Goal: Information Seeking & Learning: Learn about a topic

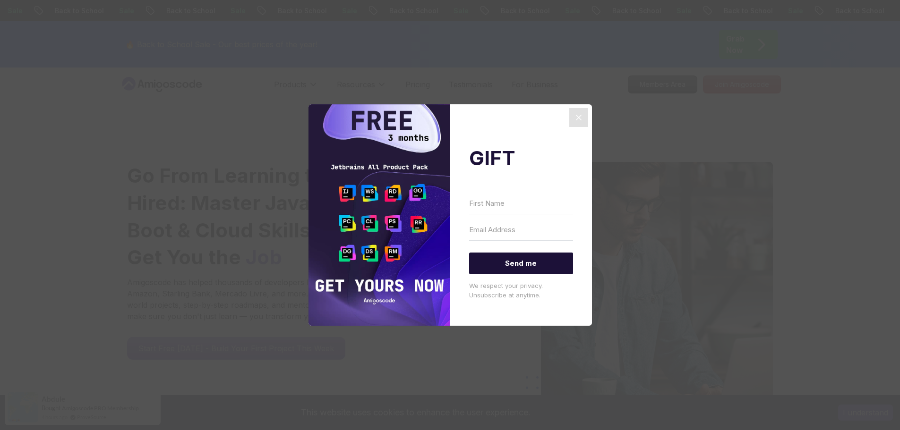
click at [578, 115] on icon "Close" at bounding box center [578, 117] width 11 height 11
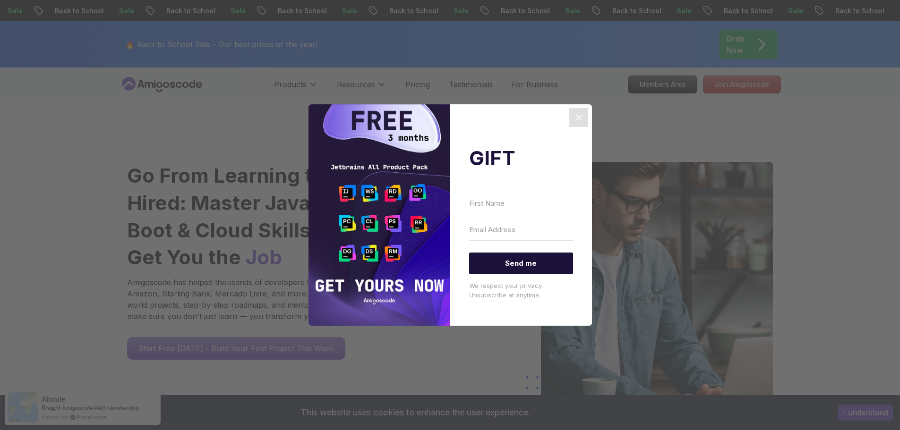
click at [575, 121] on icon "Close" at bounding box center [578, 117] width 11 height 11
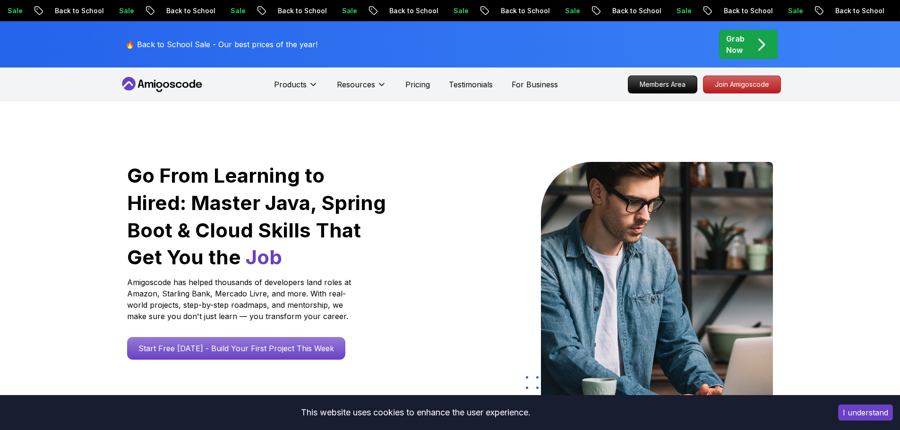
click at [192, 85] on icon at bounding box center [162, 84] width 85 height 15
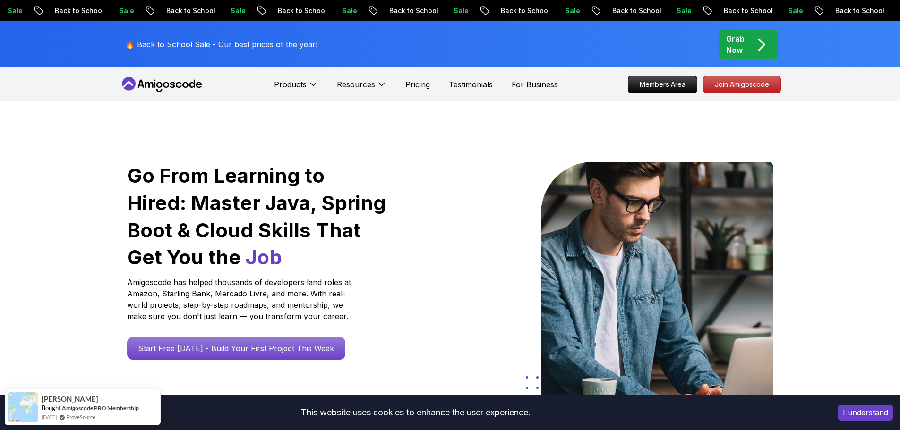
click at [160, 85] on icon at bounding box center [162, 84] width 85 height 15
click at [647, 85] on p "Members Area" at bounding box center [662, 85] width 65 height 16
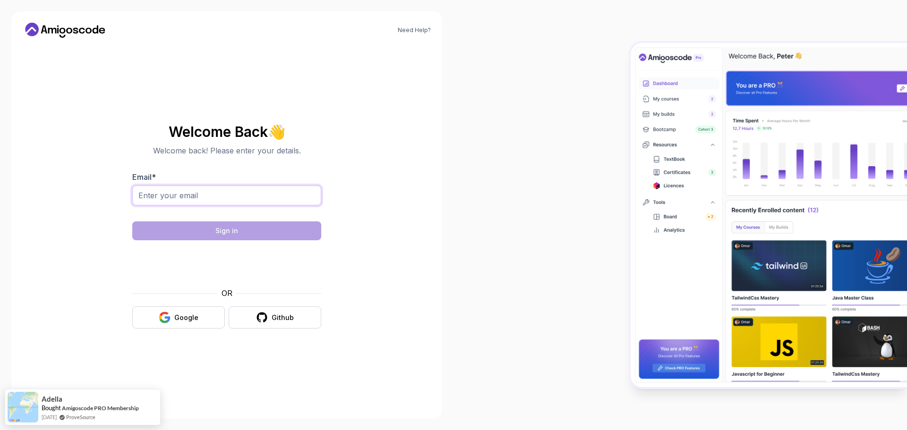
click at [219, 197] on input "Email *" at bounding box center [226, 196] width 189 height 20
type input "nervers1@gmail.com"
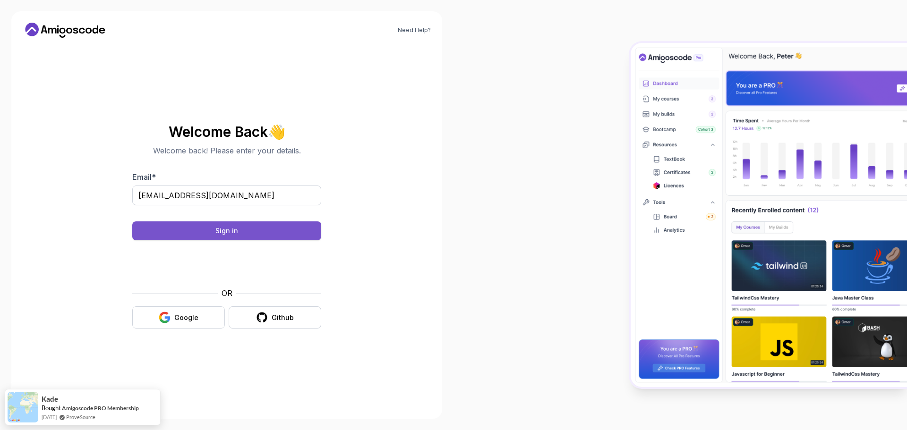
click at [231, 228] on div "Sign in" at bounding box center [226, 230] width 23 height 9
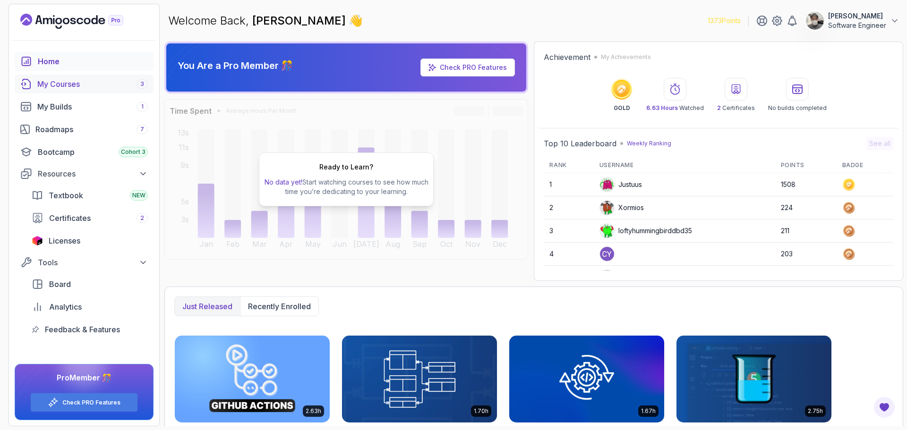
click at [72, 84] on div "My Courses 3" at bounding box center [92, 83] width 111 height 11
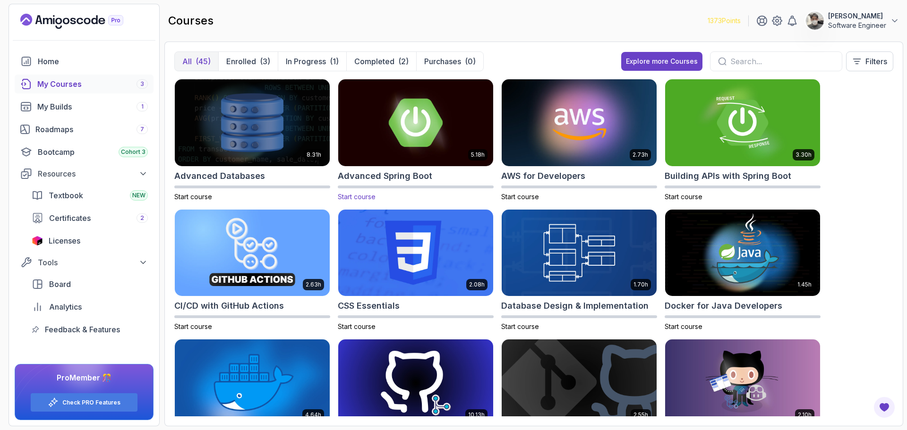
click at [446, 102] on img at bounding box center [415, 122] width 162 height 91
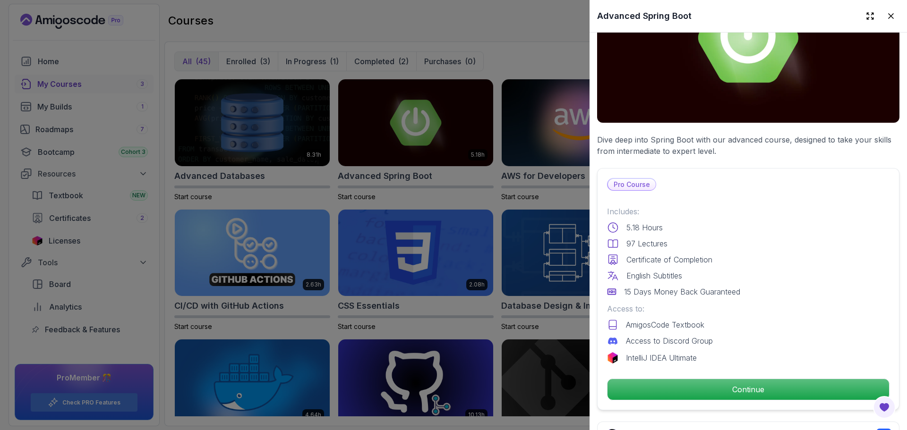
scroll to position [94, 0]
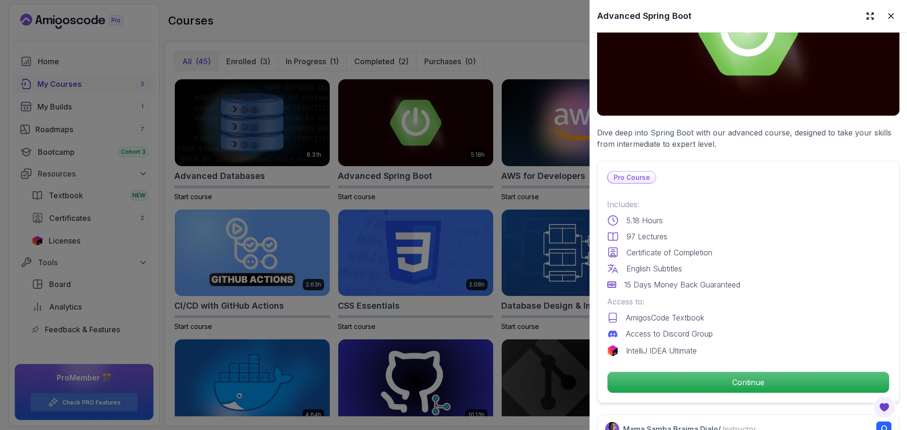
click at [632, 175] on p "Pro Course" at bounding box center [632, 177] width 48 height 11
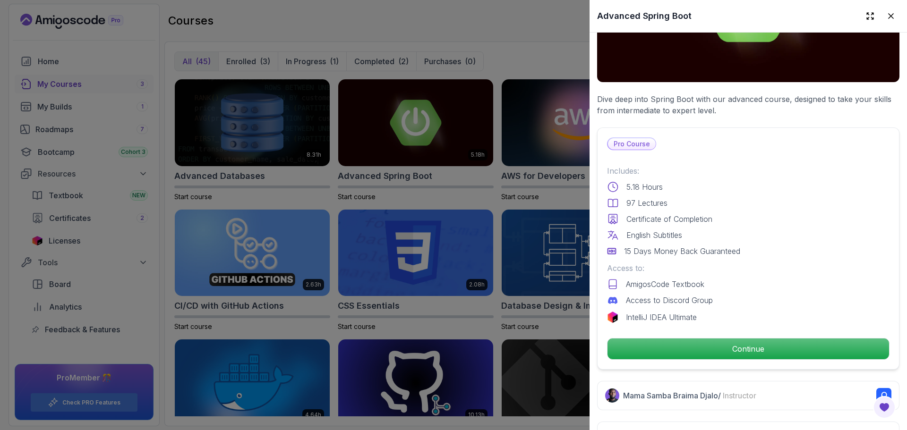
scroll to position [142, 0]
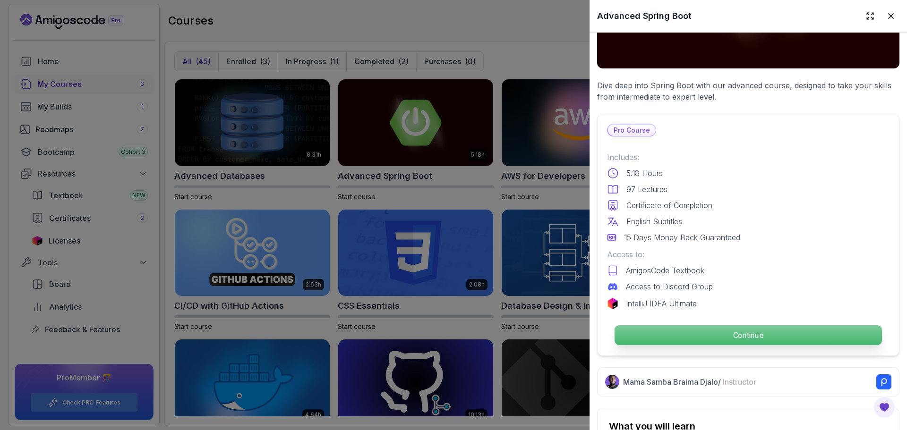
click at [734, 331] on p "Continue" at bounding box center [748, 335] width 267 height 20
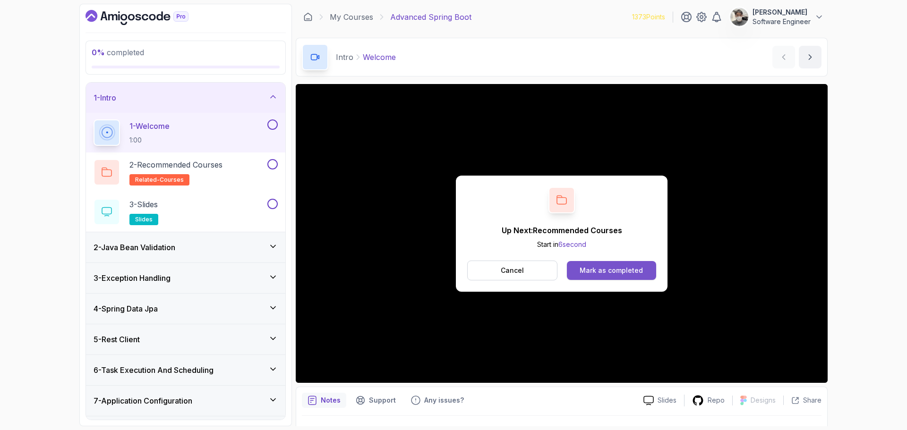
click at [594, 273] on div "Mark as completed" at bounding box center [611, 270] width 63 height 9
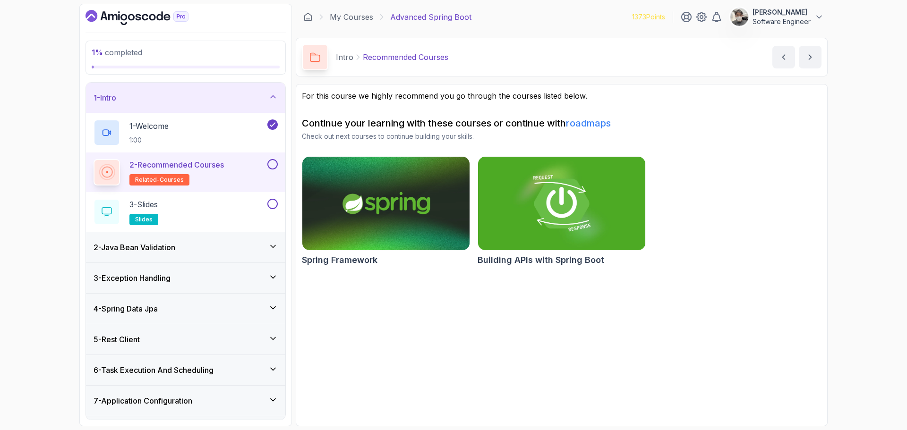
click at [761, 186] on div "Spring Framework Building APIs with Spring Boot" at bounding box center [562, 212] width 520 height 113
